Goal: Obtain resource: Download file/media

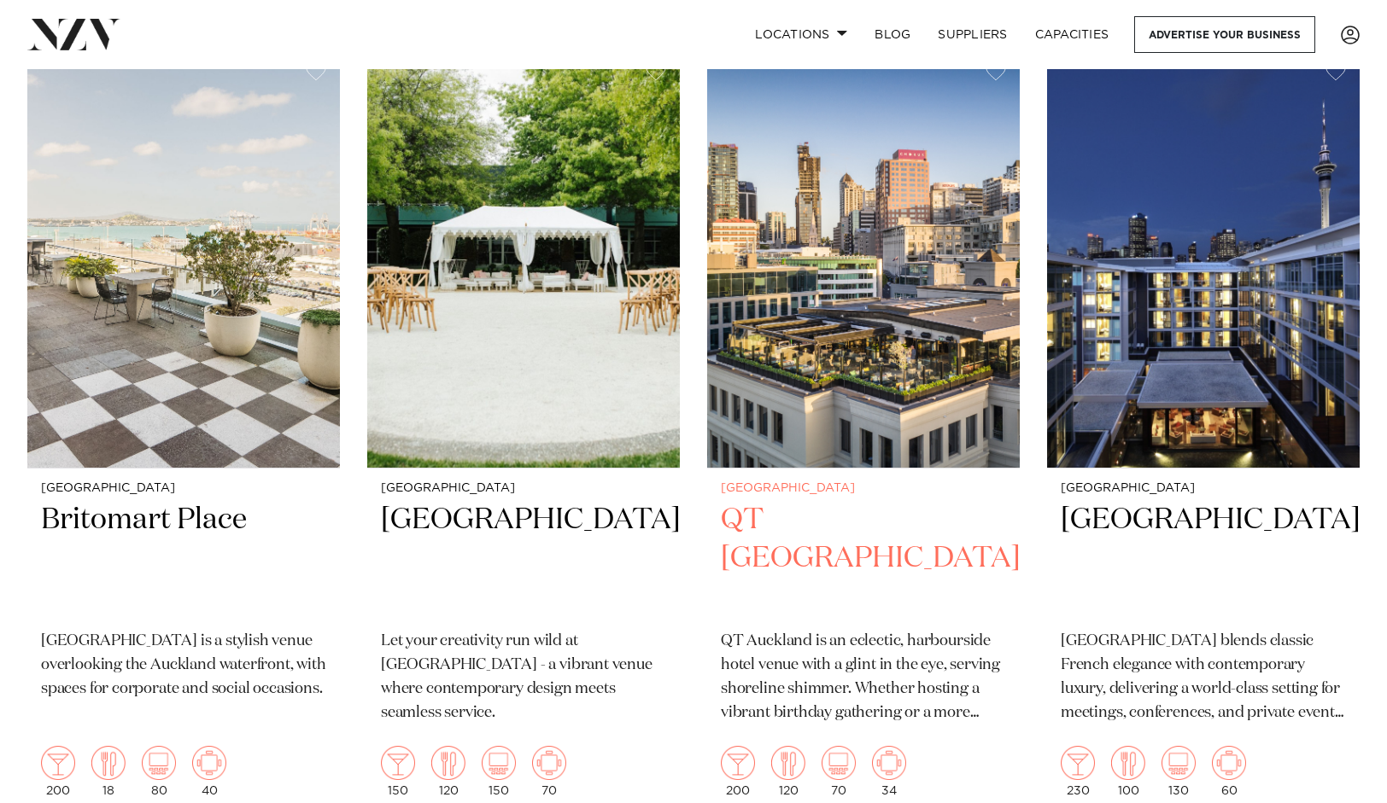
scroll to position [3870, 0]
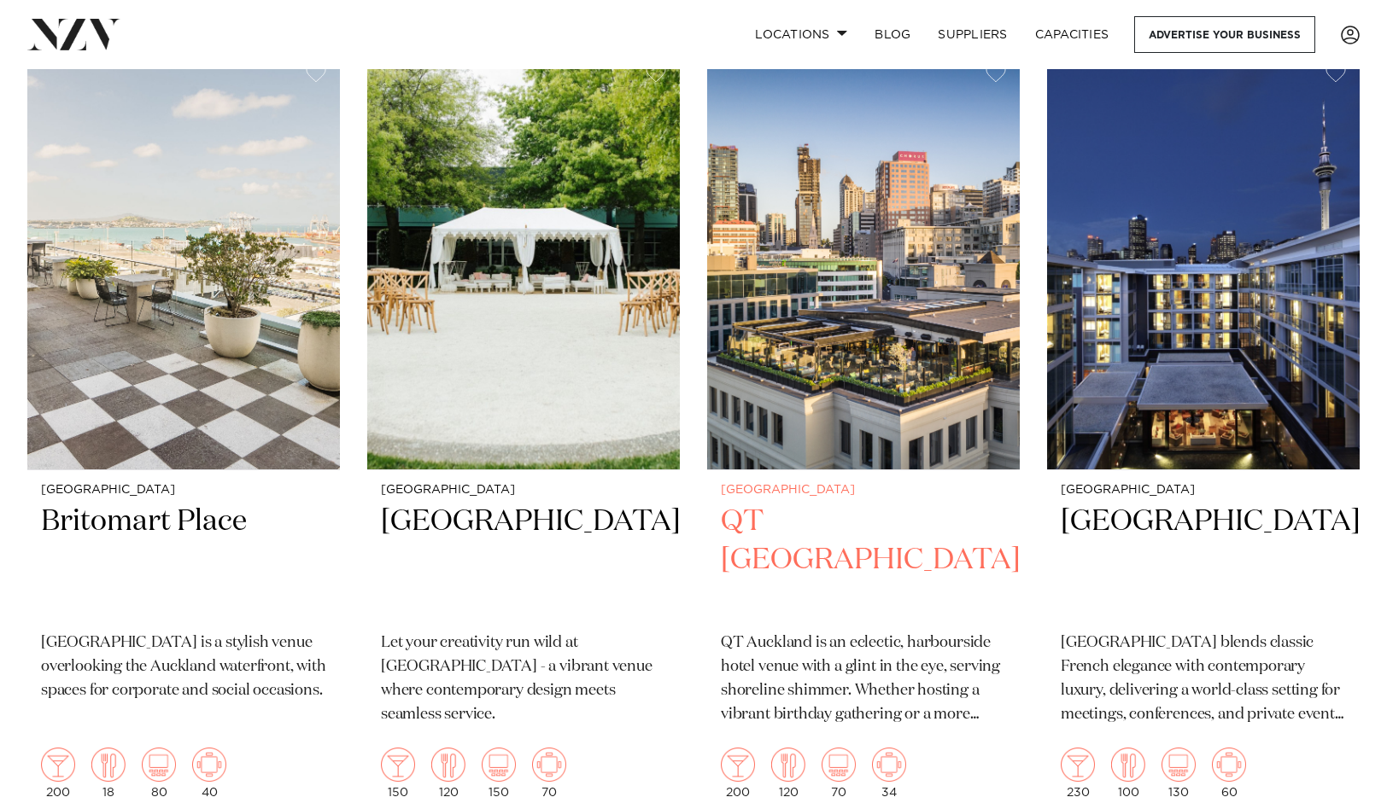
click at [860, 307] on img at bounding box center [863, 259] width 312 height 419
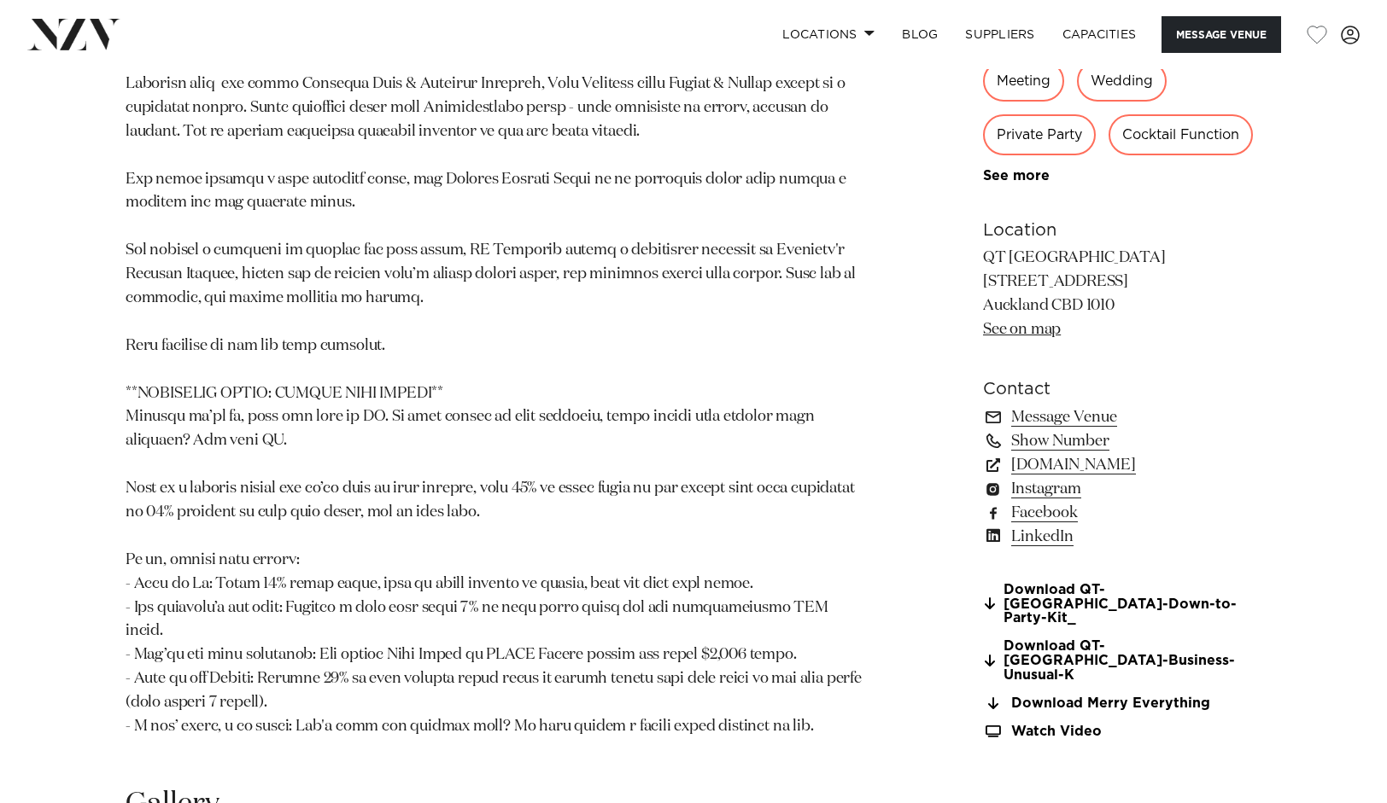
scroll to position [1416, 0]
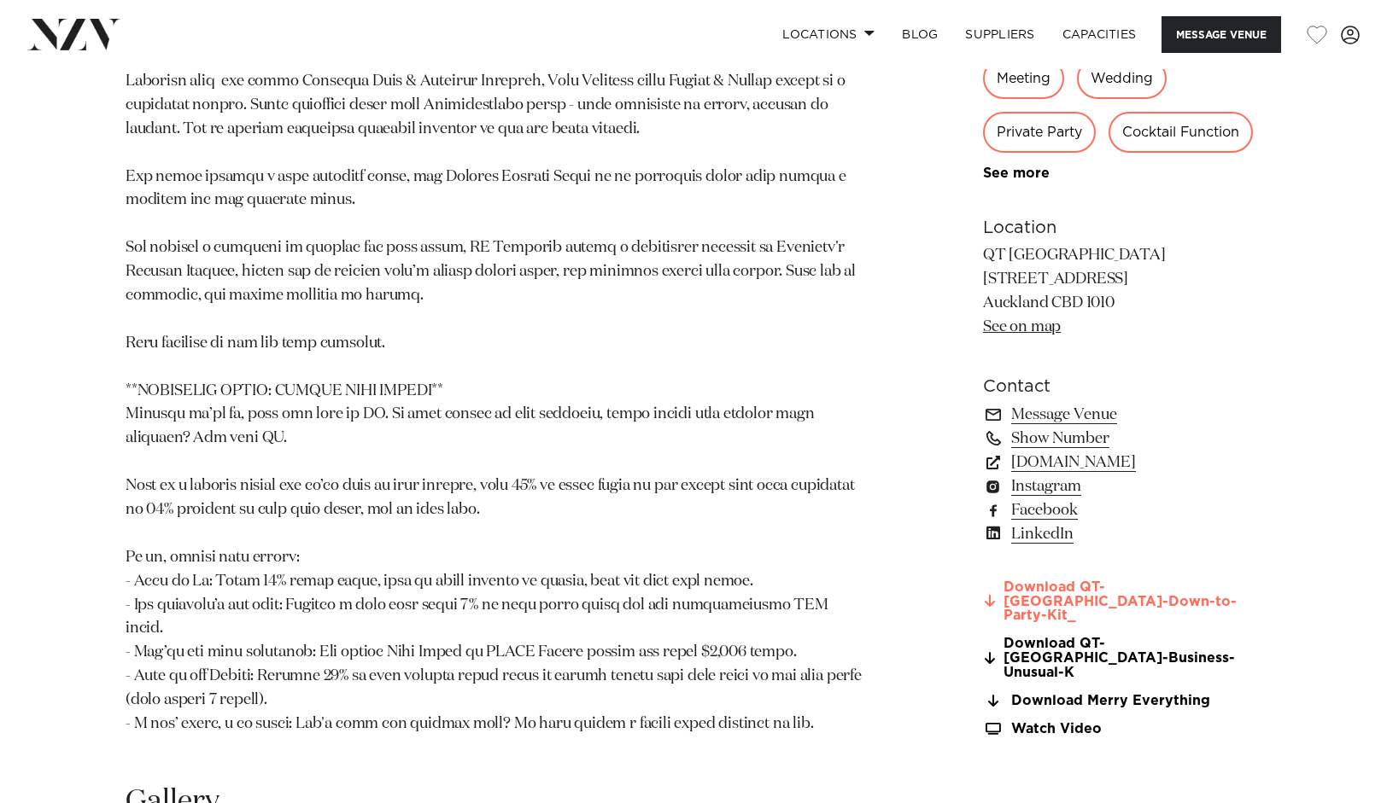
click at [1036, 601] on link "Download QT-[GEOGRAPHIC_DATA]-Down-to-Party-Kit_" at bounding box center [1122, 602] width 278 height 43
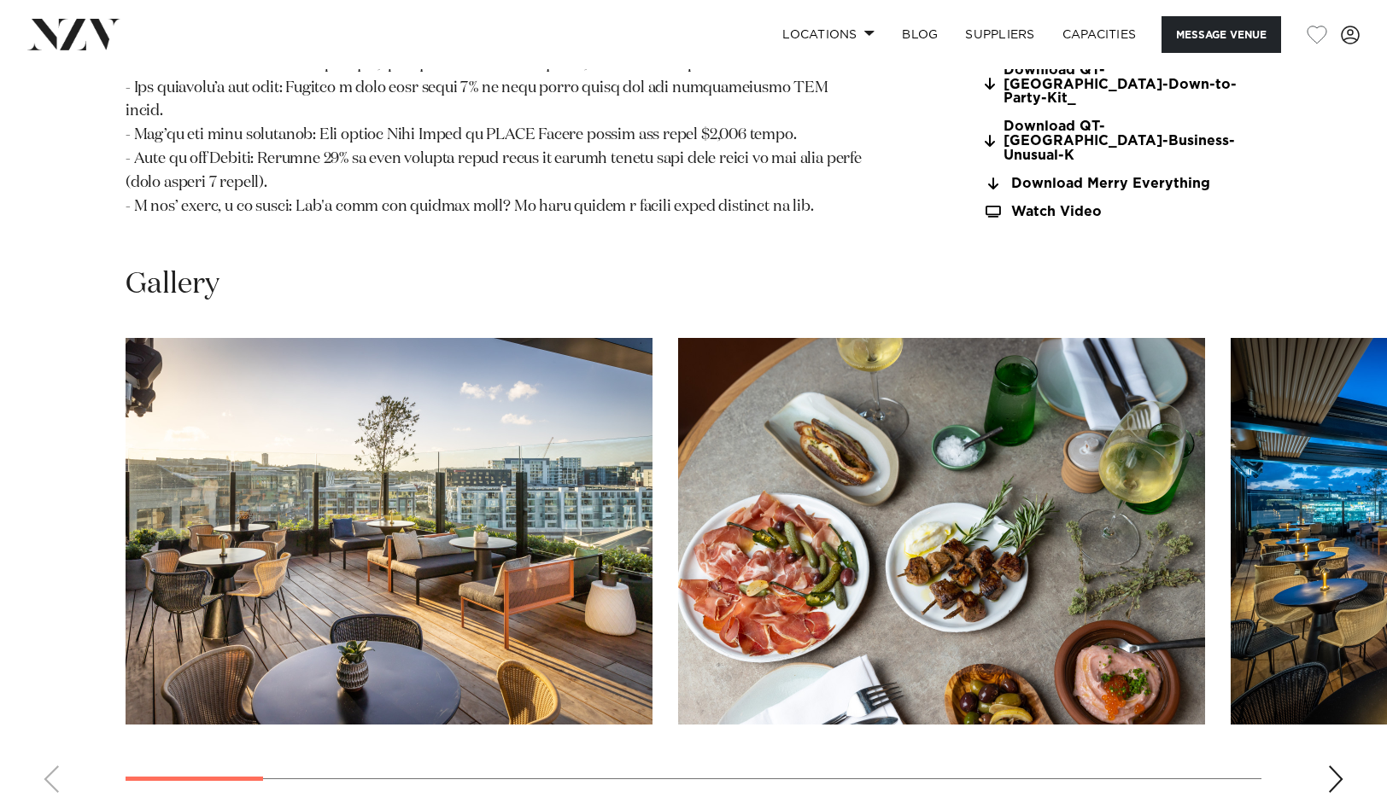
scroll to position [1935, 0]
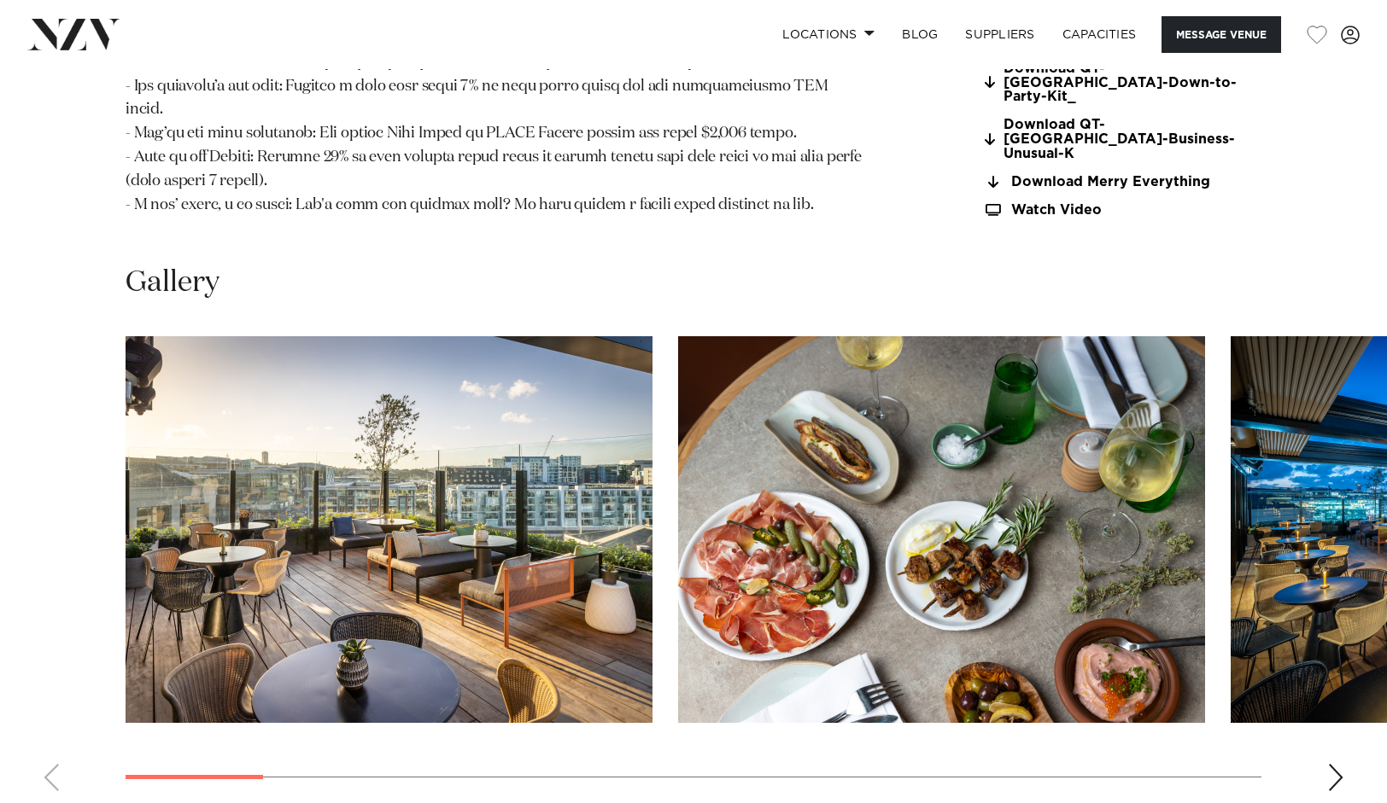
click at [1334, 764] on div "Next slide" at bounding box center [1335, 777] width 17 height 27
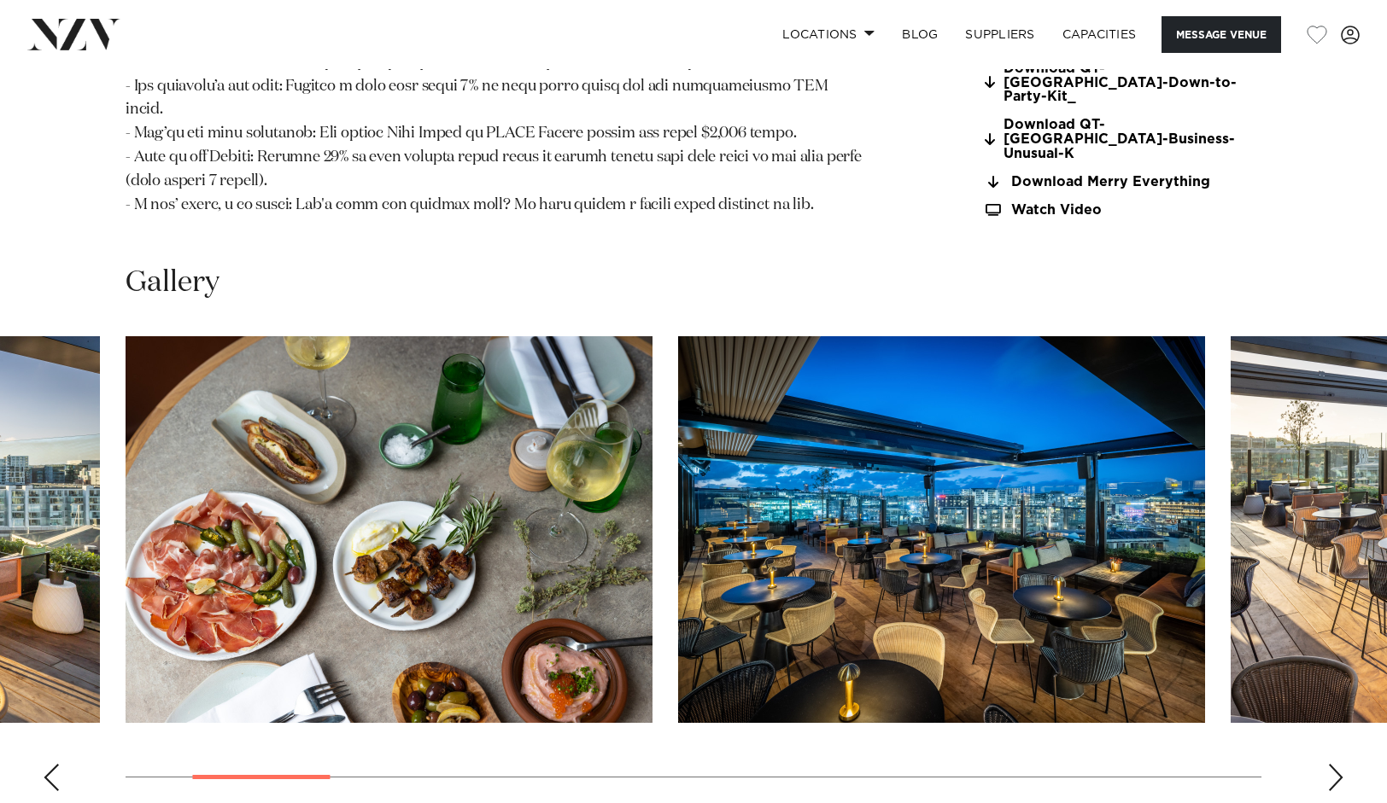
click at [1334, 764] on div "Next slide" at bounding box center [1335, 777] width 17 height 27
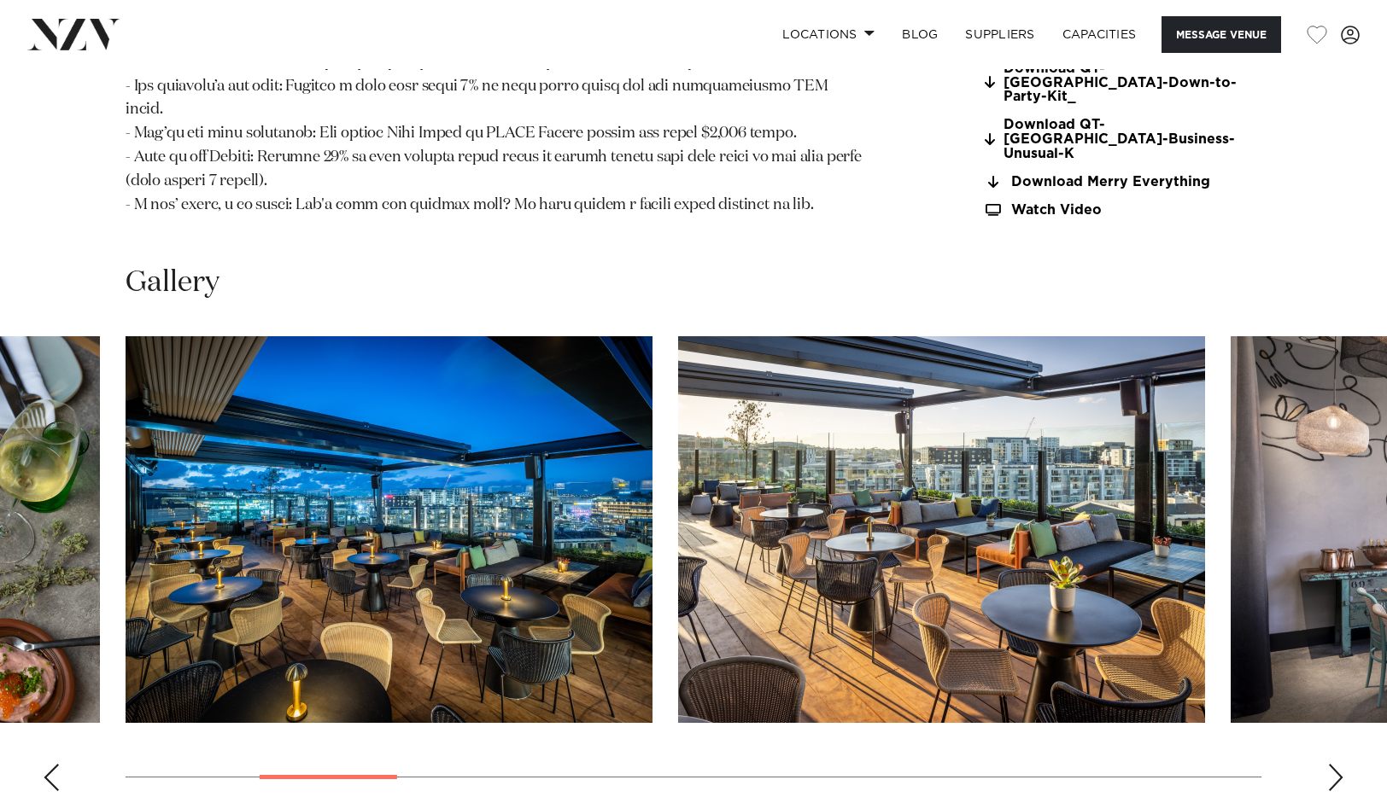
click at [1334, 764] on div "Next slide" at bounding box center [1335, 777] width 17 height 27
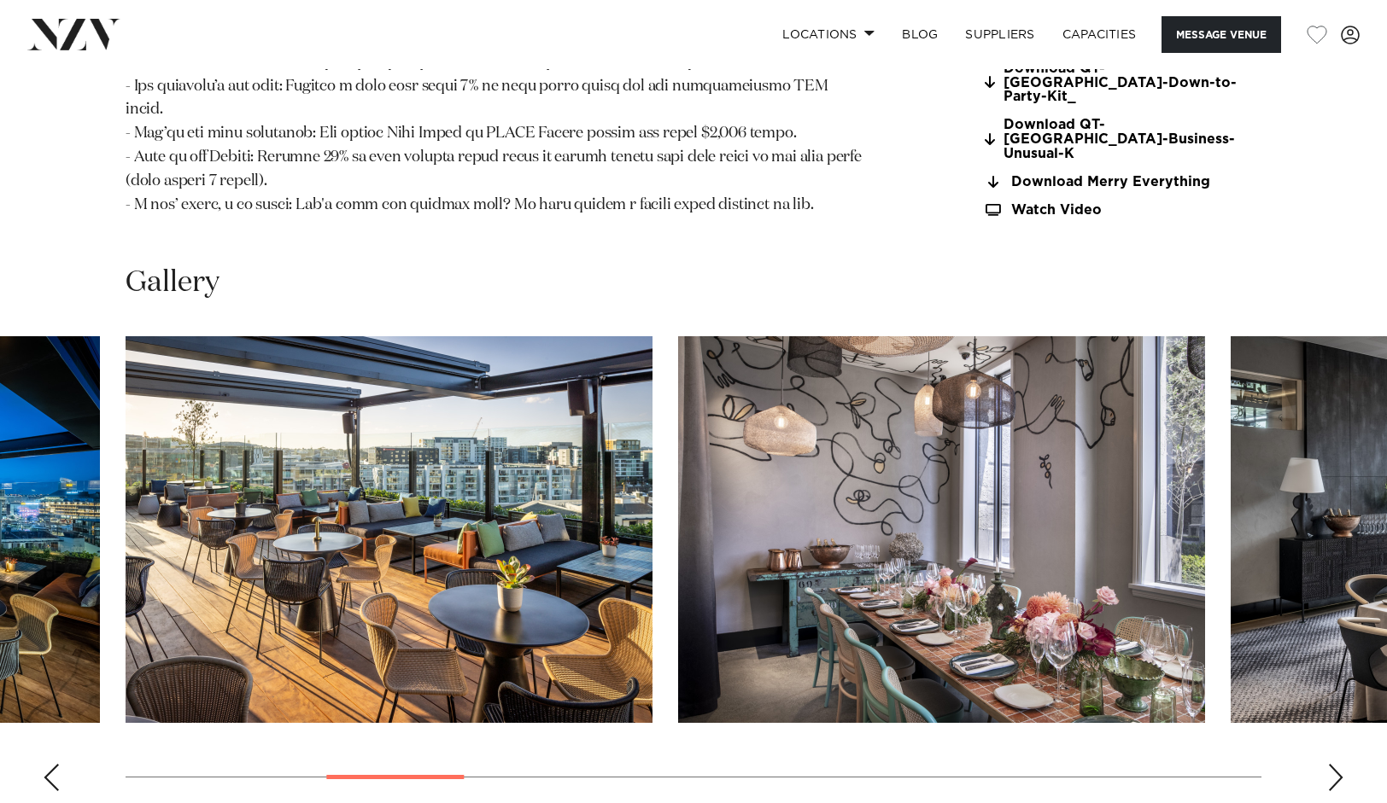
click at [1334, 764] on div "Next slide" at bounding box center [1335, 777] width 17 height 27
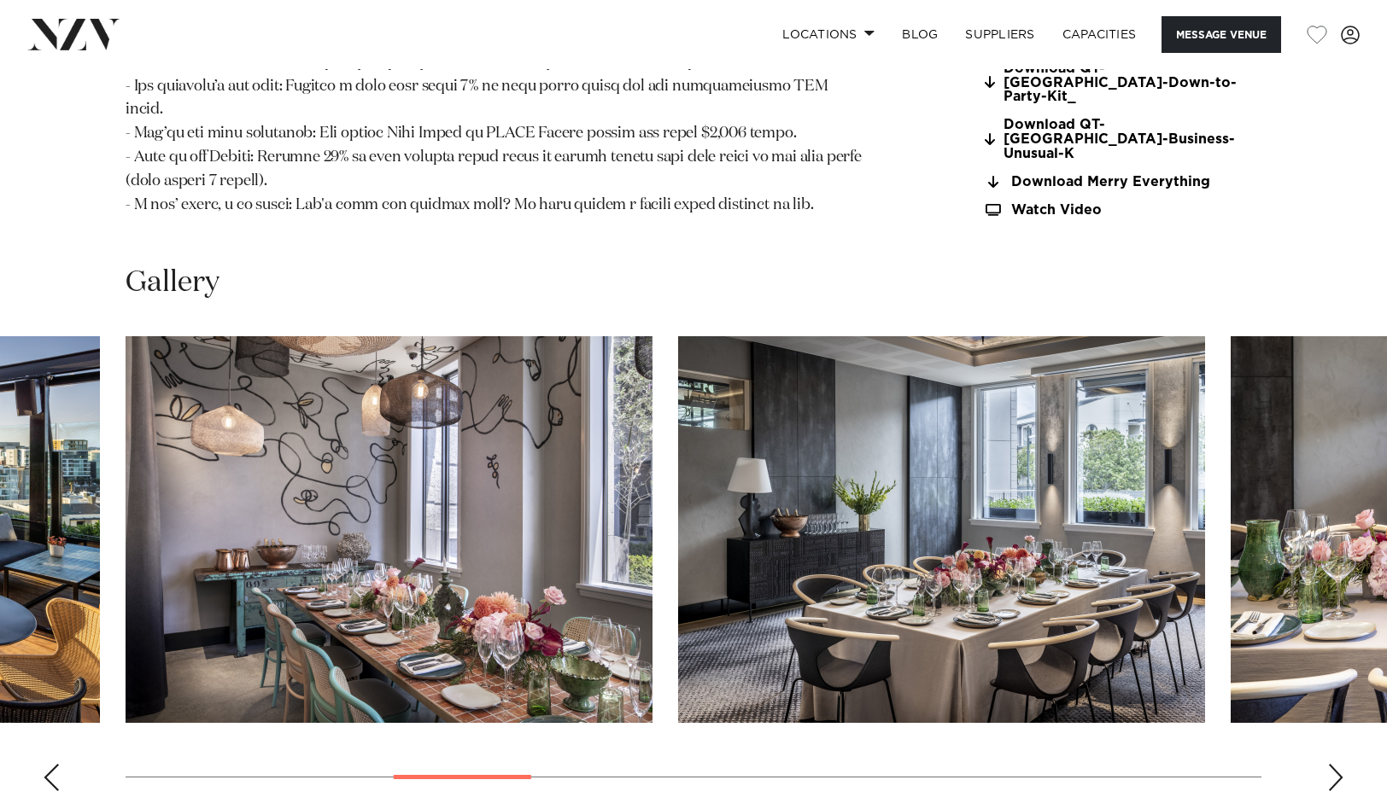
click at [1334, 764] on div "Next slide" at bounding box center [1335, 777] width 17 height 27
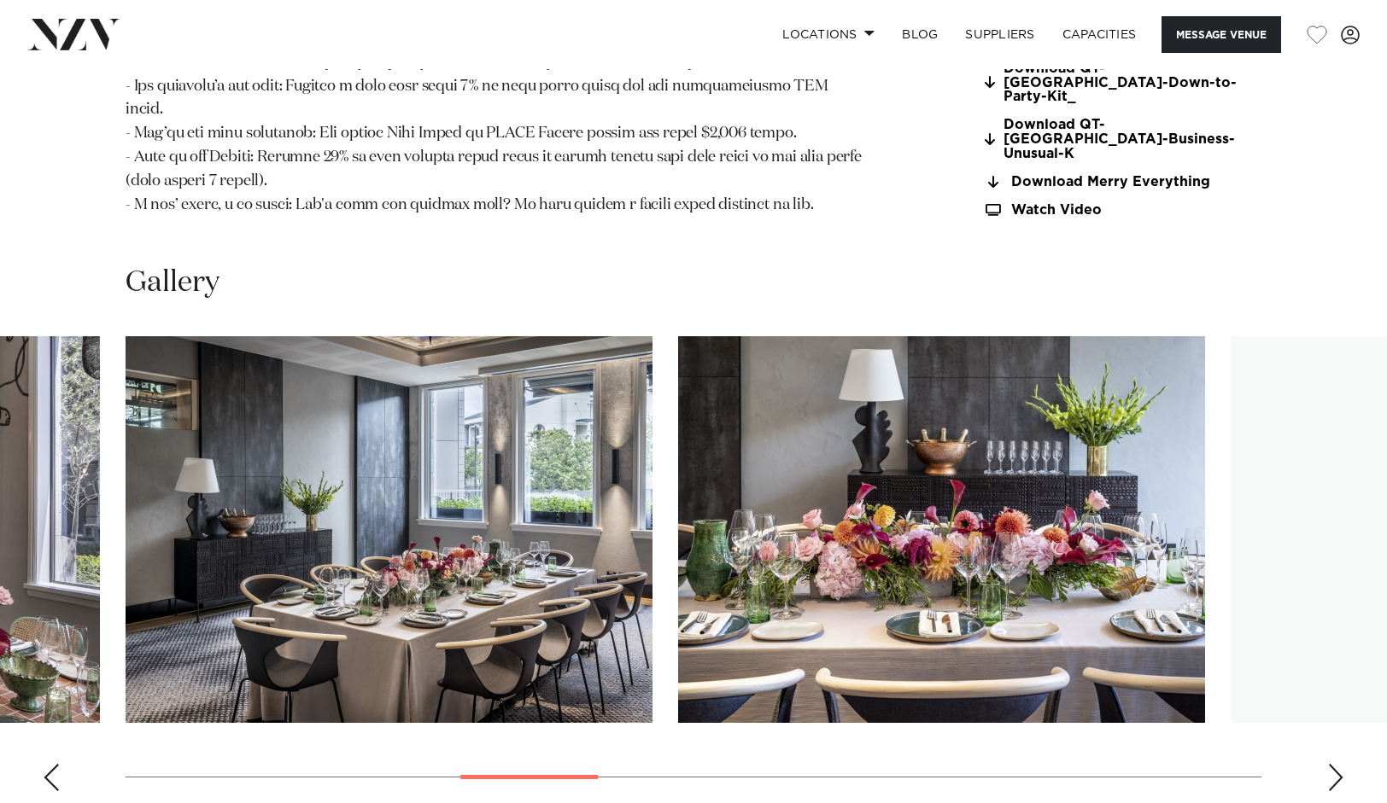
click at [1334, 764] on div "Next slide" at bounding box center [1335, 777] width 17 height 27
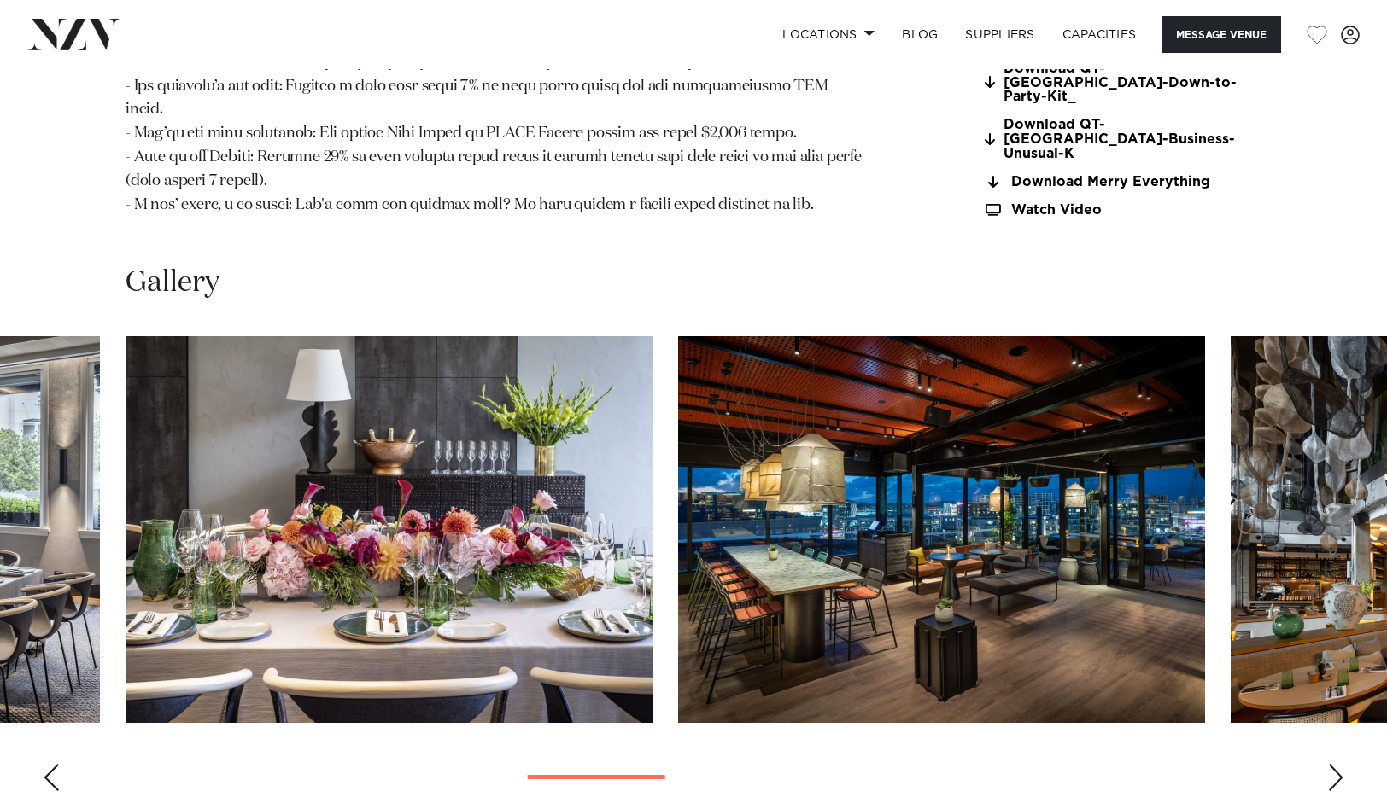
click at [1334, 764] on div "Next slide" at bounding box center [1335, 777] width 17 height 27
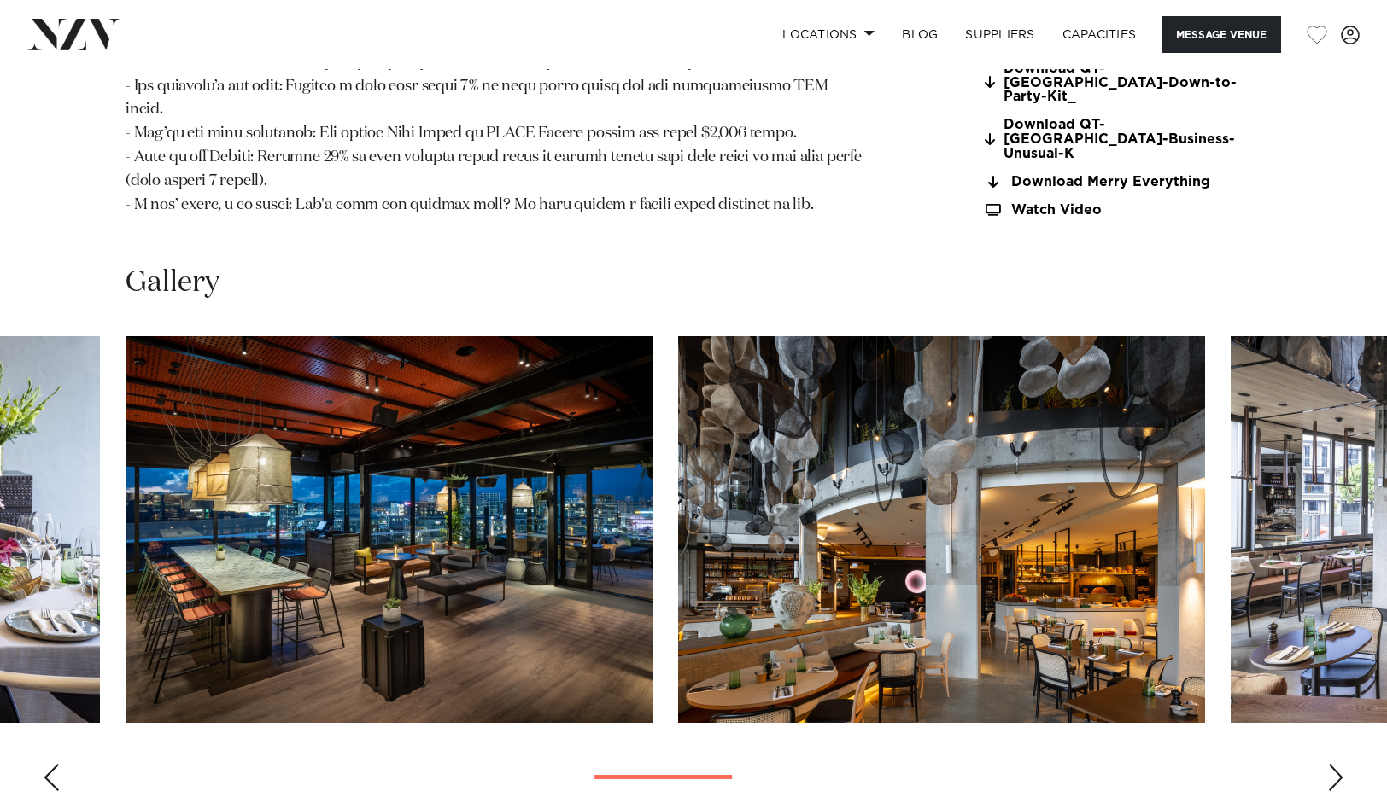
click at [1334, 764] on div "Next slide" at bounding box center [1335, 777] width 17 height 27
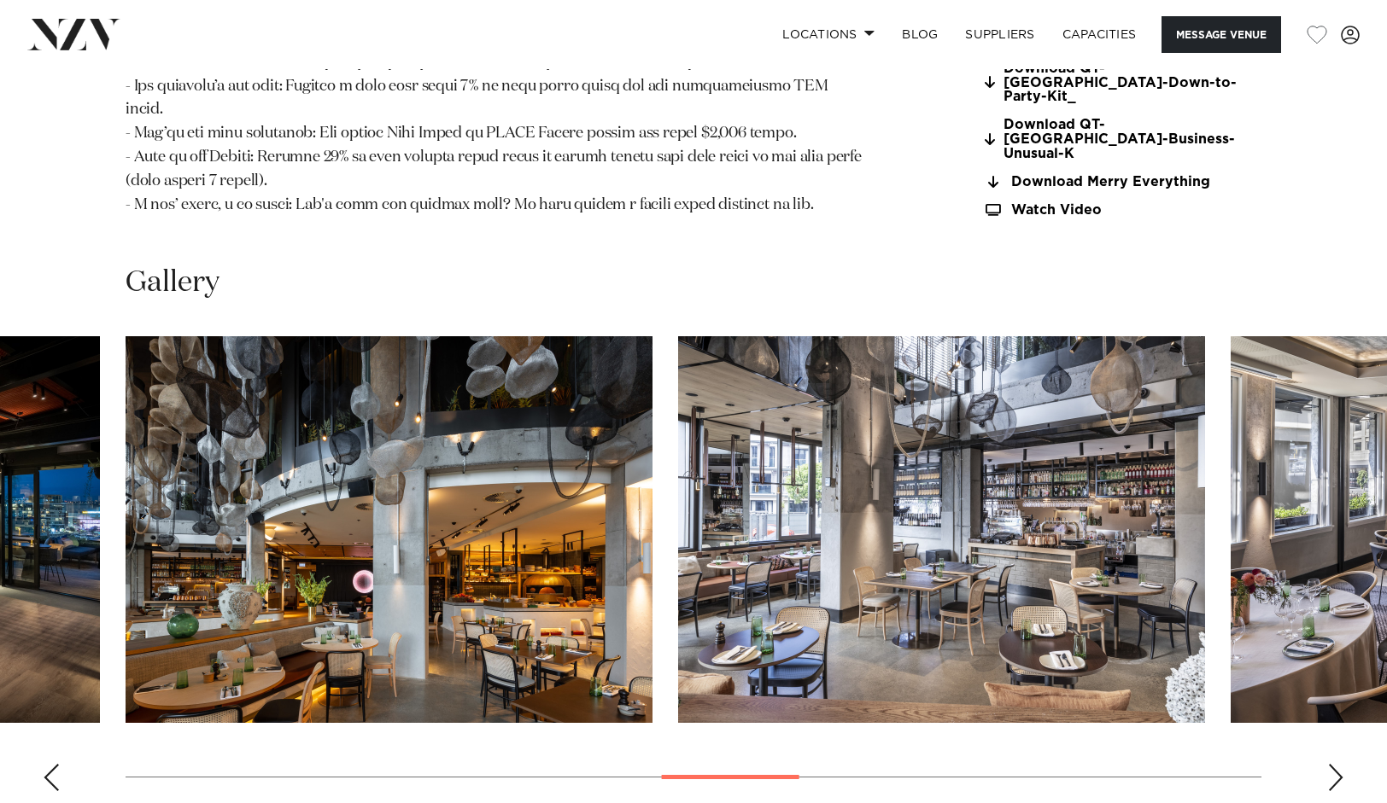
click at [1334, 764] on div "Next slide" at bounding box center [1335, 777] width 17 height 27
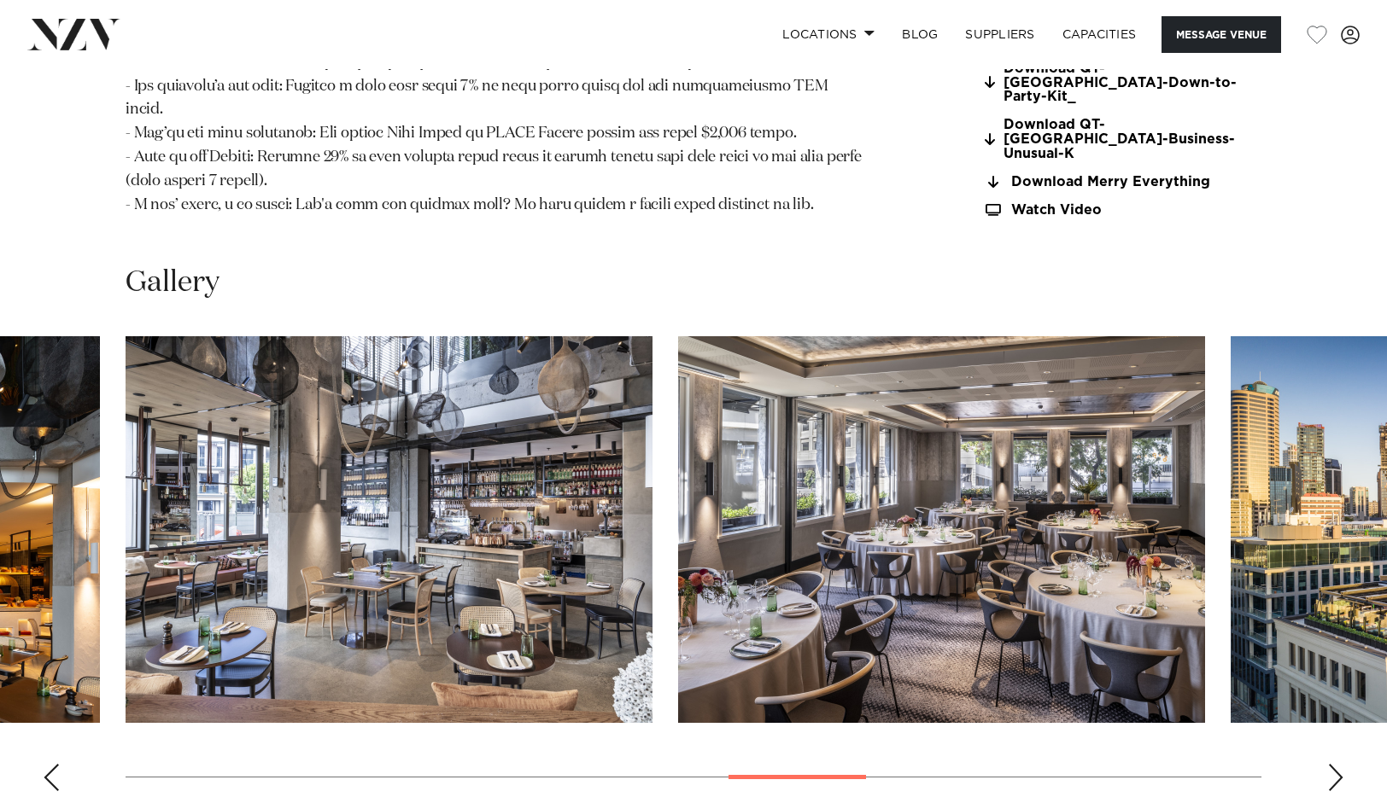
click at [1334, 764] on div "Next slide" at bounding box center [1335, 777] width 17 height 27
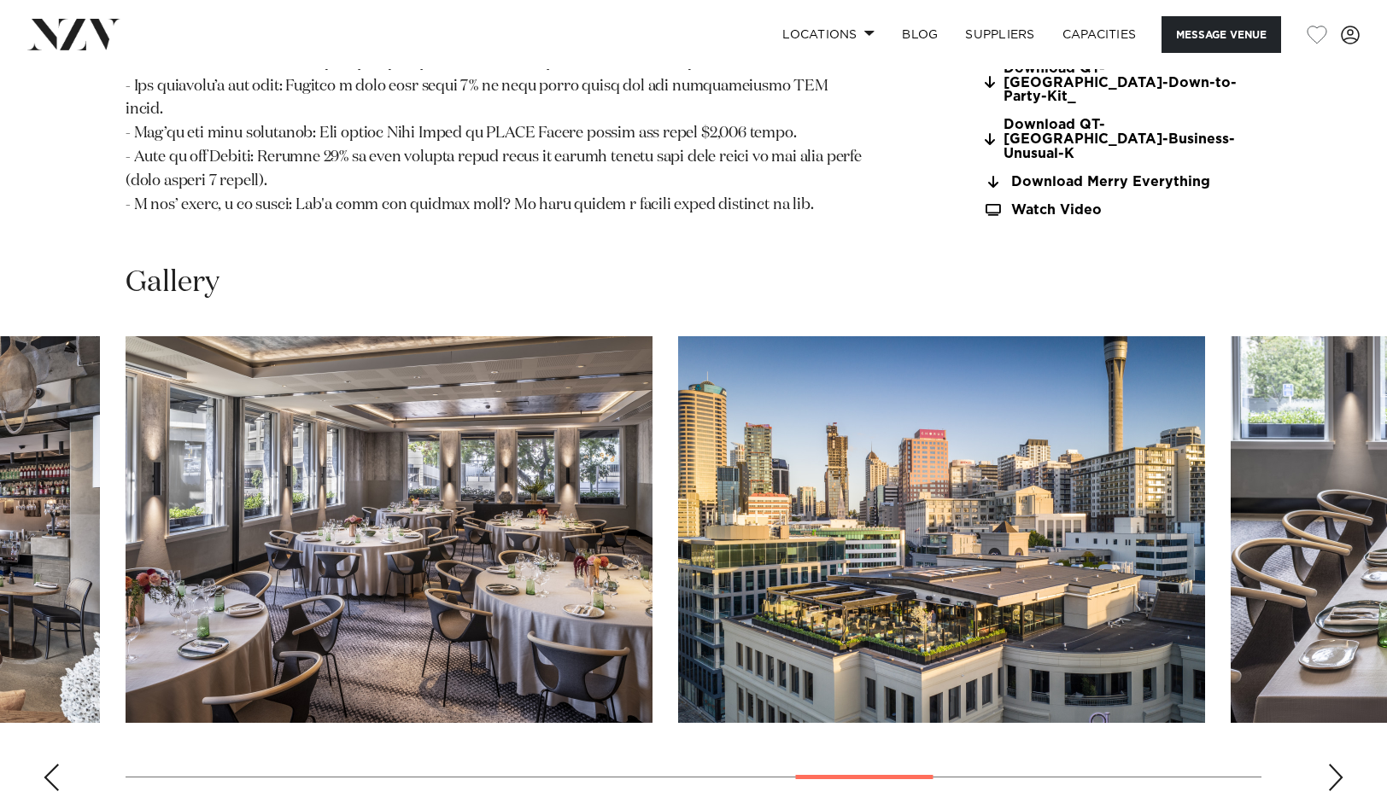
click at [1334, 764] on div "Next slide" at bounding box center [1335, 777] width 17 height 27
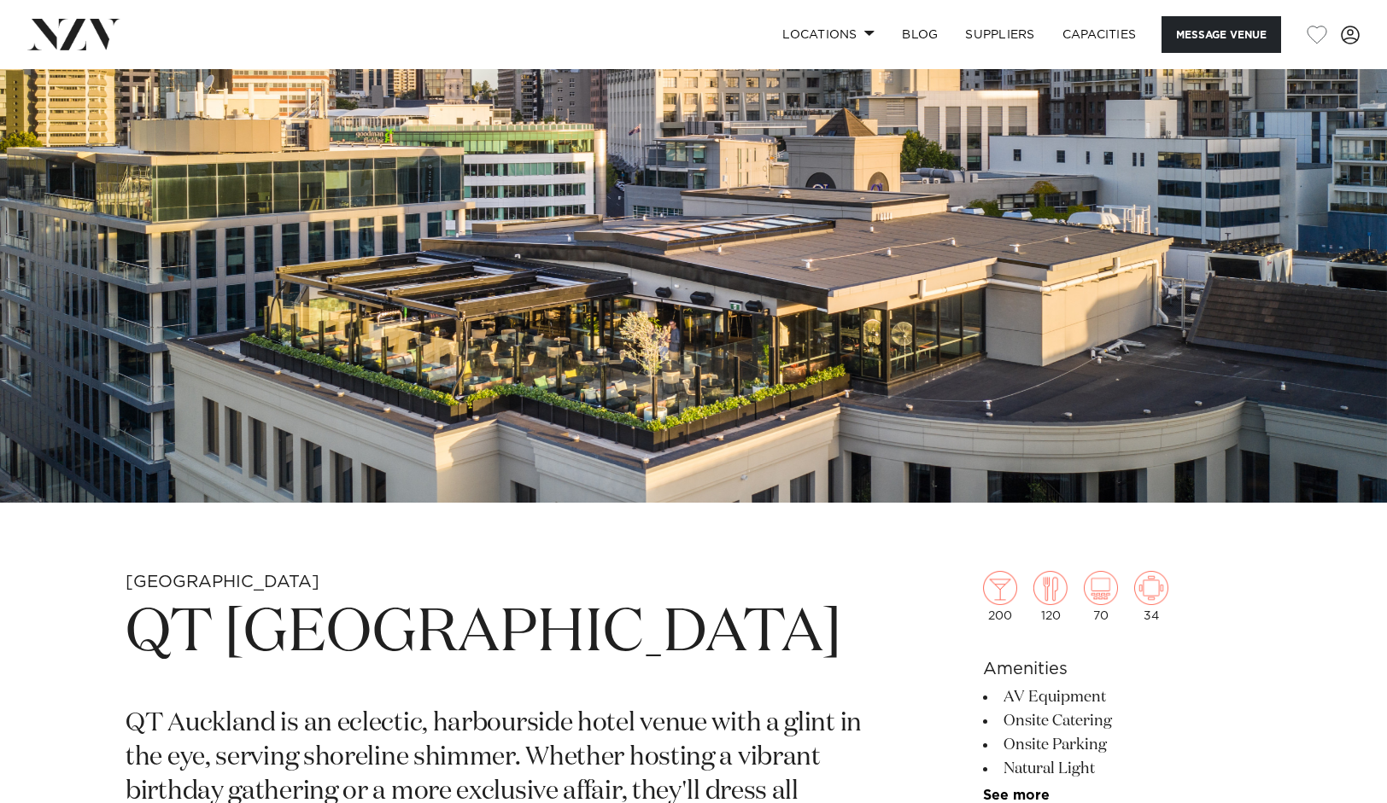
scroll to position [215, 0]
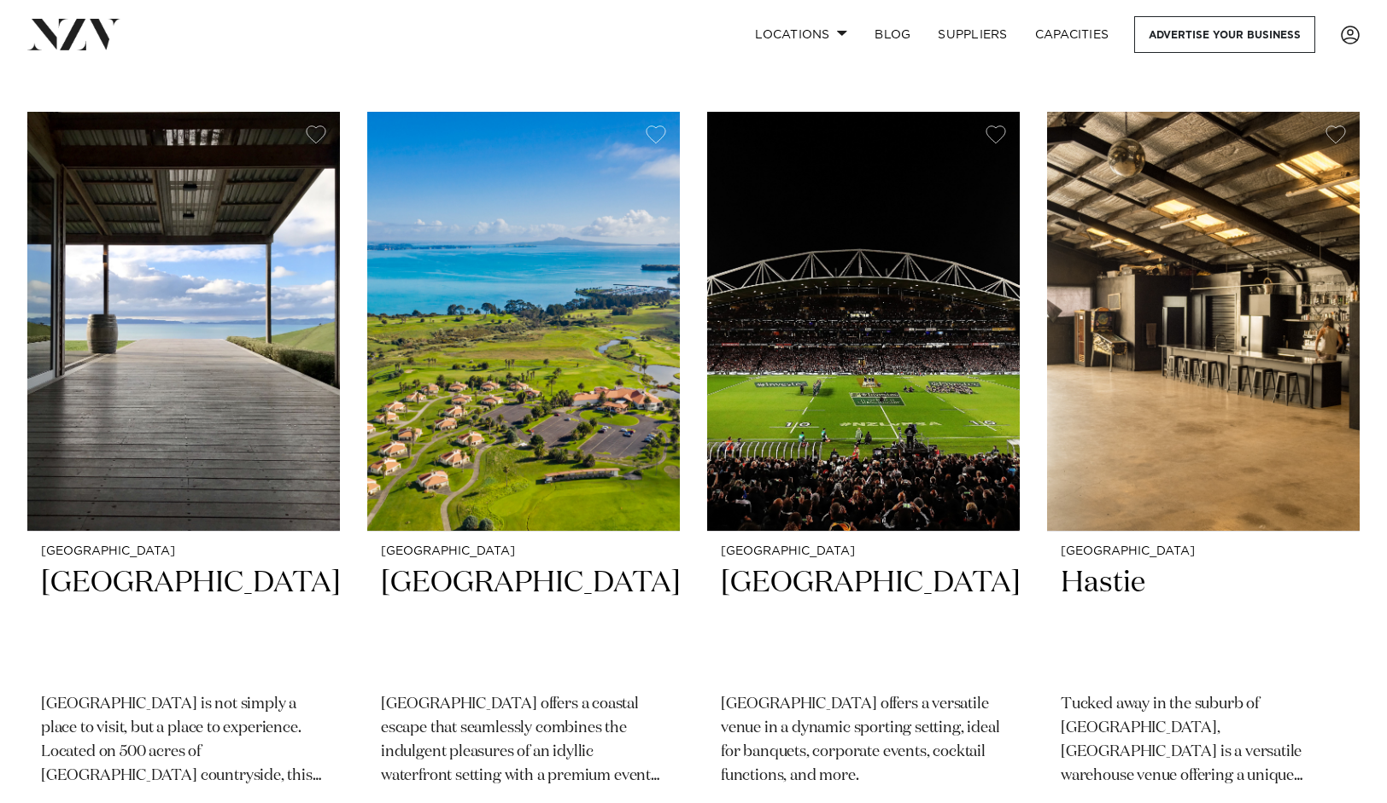
scroll to position [6968, 0]
